Goal: Information Seeking & Learning: Learn about a topic

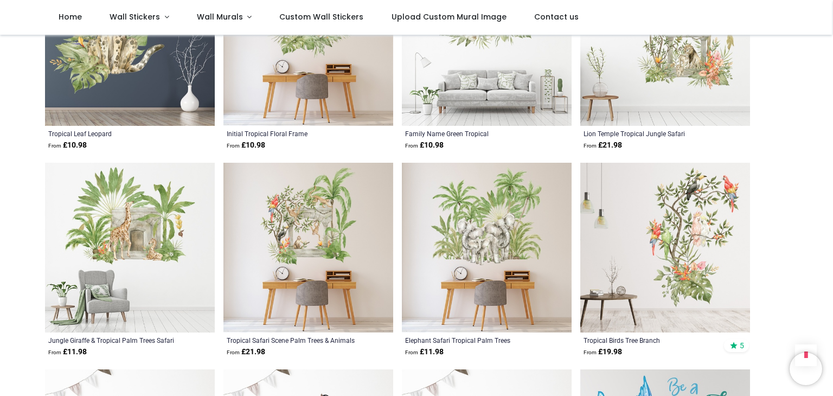
scroll to position [2383, 0]
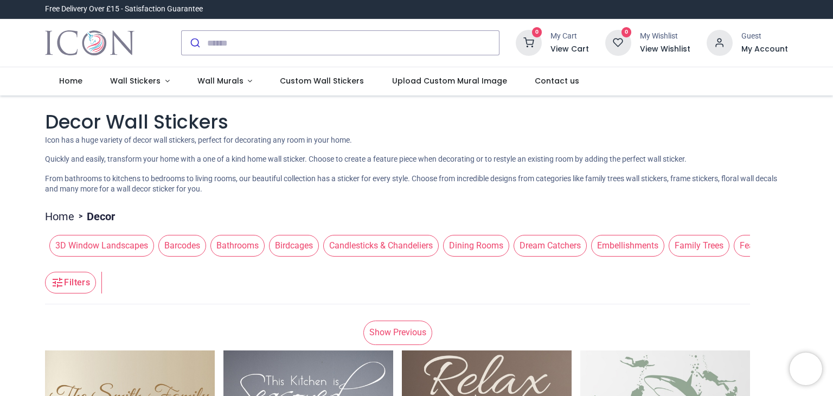
click at [571, 242] on span "Dream Catchers" at bounding box center [549, 246] width 73 height 22
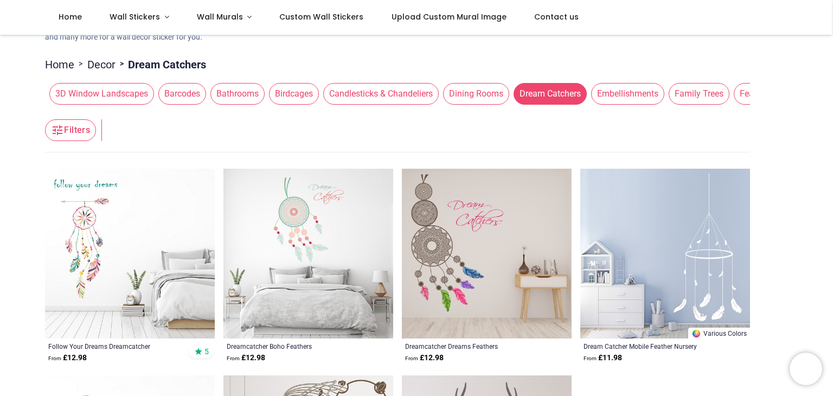
scroll to position [87, 0]
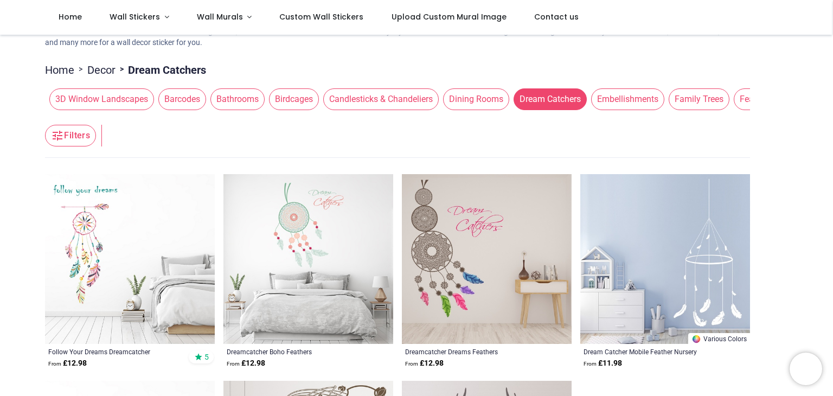
click at [713, 98] on span "Family Trees" at bounding box center [698, 99] width 61 height 22
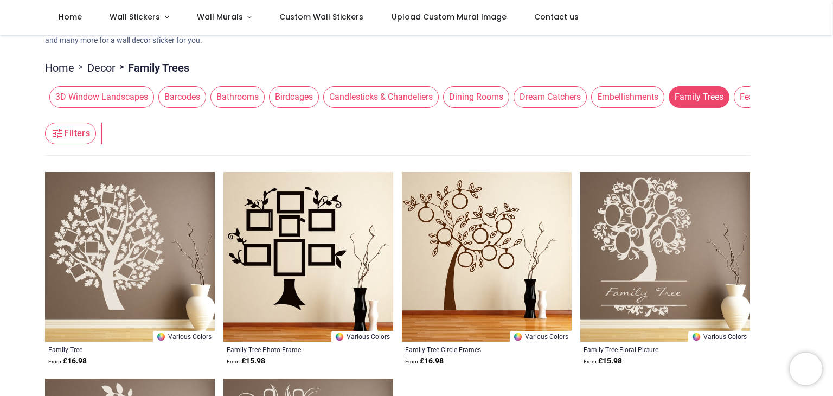
scroll to position [87, 0]
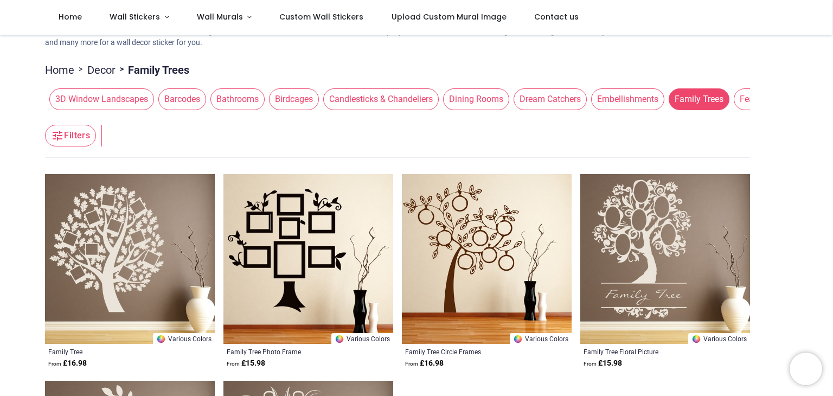
click at [747, 99] on span "Feathers" at bounding box center [755, 99] width 45 height 22
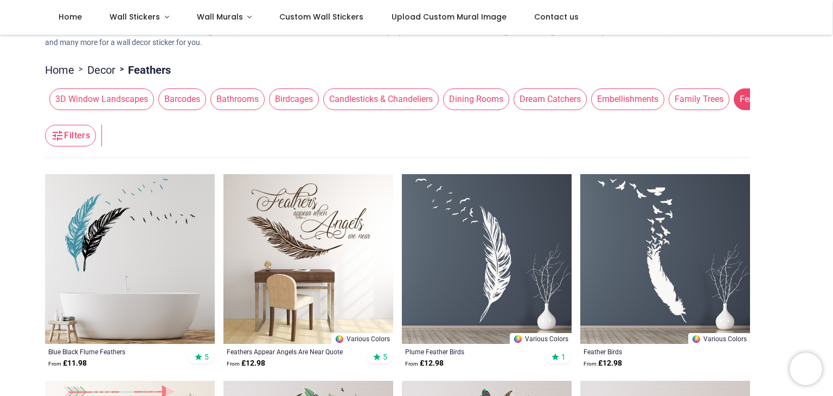
click at [298, 106] on span "Birdcages" at bounding box center [294, 99] width 50 height 22
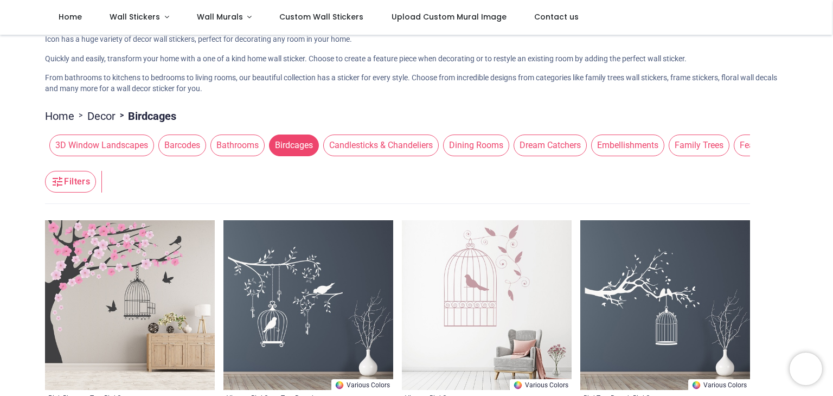
scroll to position [22, 0]
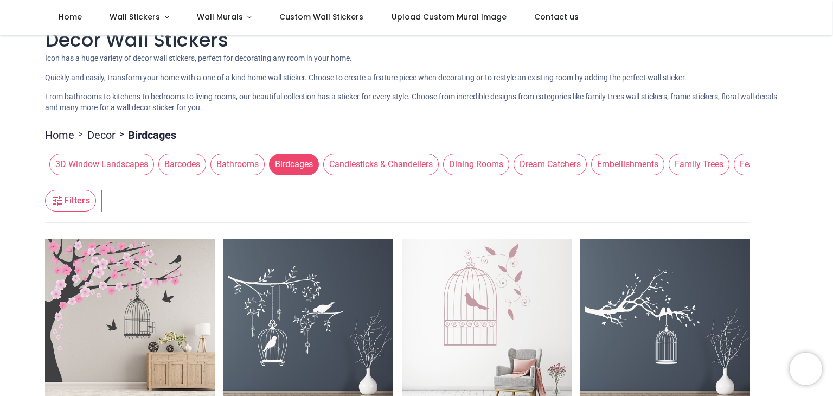
click at [378, 164] on span "Candlesticks & Chandeliers" at bounding box center [380, 164] width 115 height 22
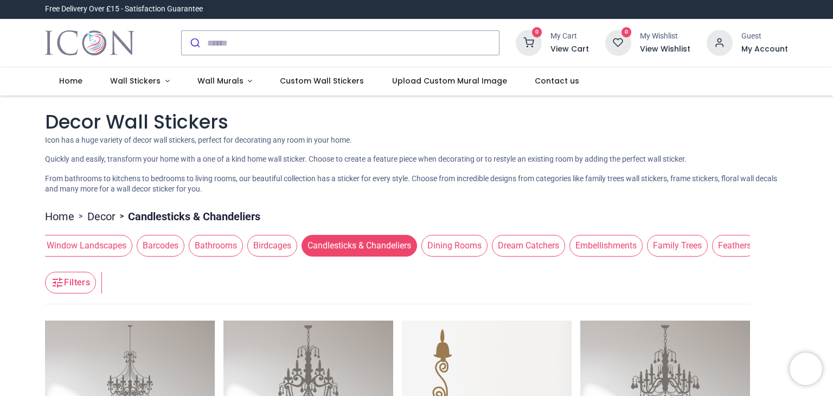
click at [118, 247] on span "3D Window Landscapes" at bounding box center [80, 246] width 105 height 22
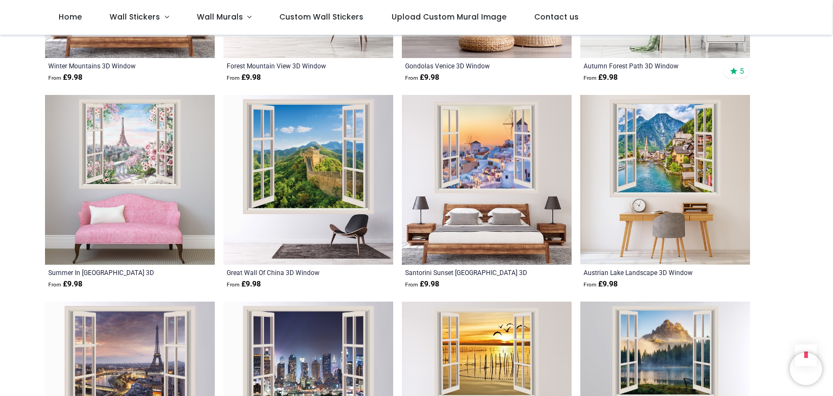
scroll to position [2255, 0]
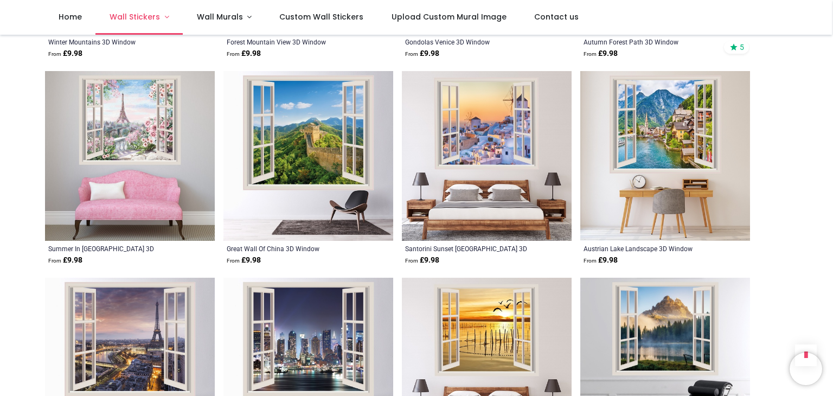
click at [167, 19] on link "Wall Stickers" at bounding box center [138, 17] width 87 height 35
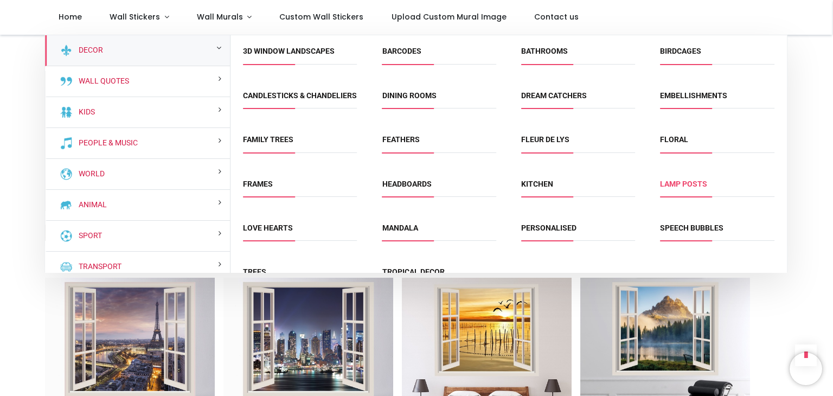
click at [680, 185] on link "Lamp Posts" at bounding box center [683, 183] width 47 height 9
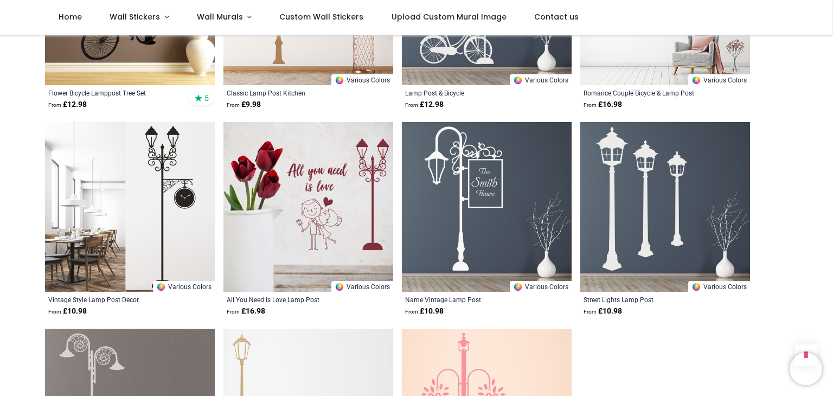
scroll to position [954, 0]
click at [496, 205] on img at bounding box center [487, 207] width 170 height 170
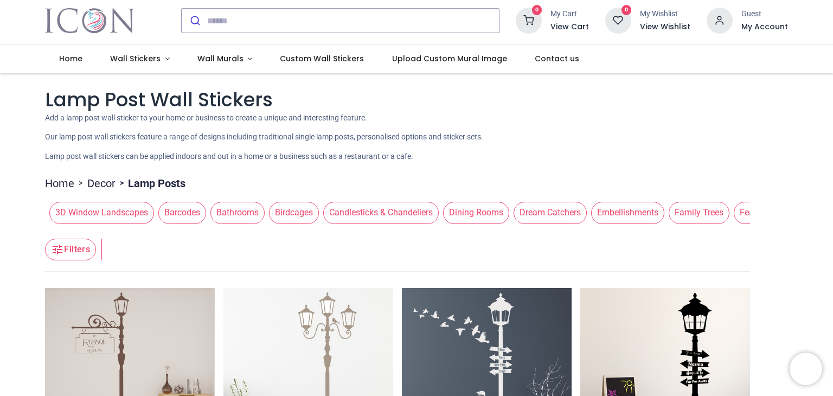
scroll to position [0, 0]
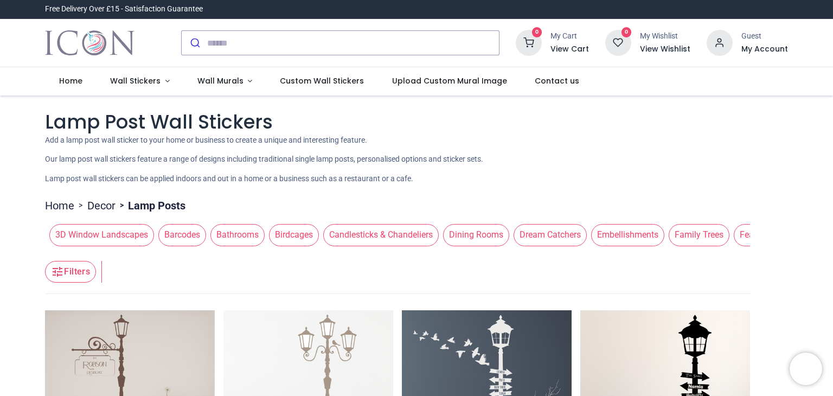
click at [193, 231] on span "Barcodes" at bounding box center [182, 235] width 48 height 22
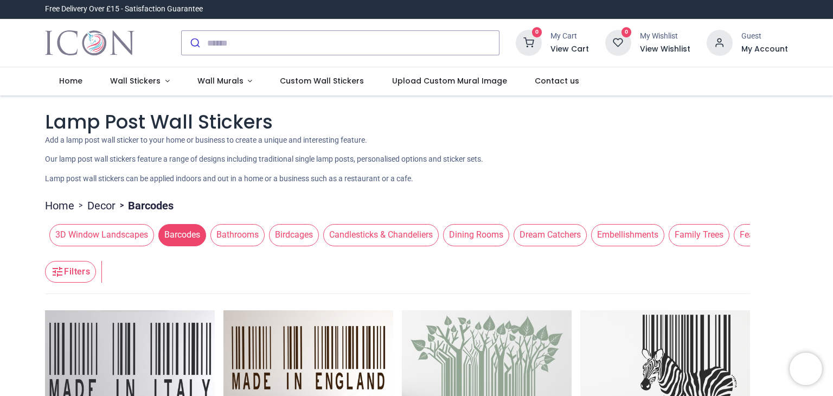
click at [618, 230] on span "Embellishments" at bounding box center [627, 235] width 73 height 22
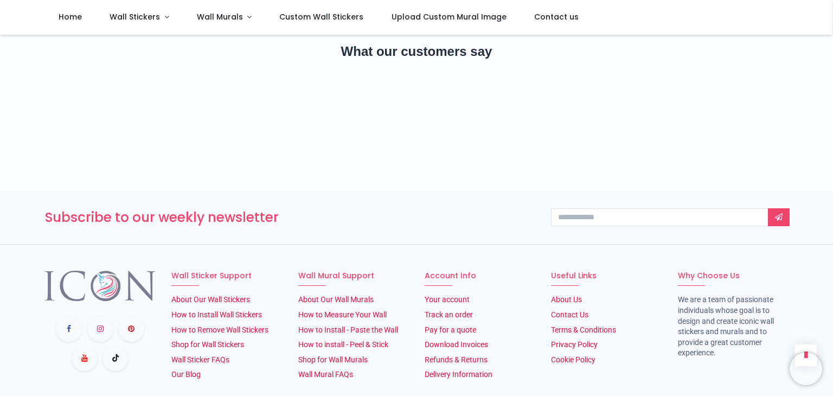
scroll to position [1106, 0]
